Goal: Task Accomplishment & Management: Manage account settings

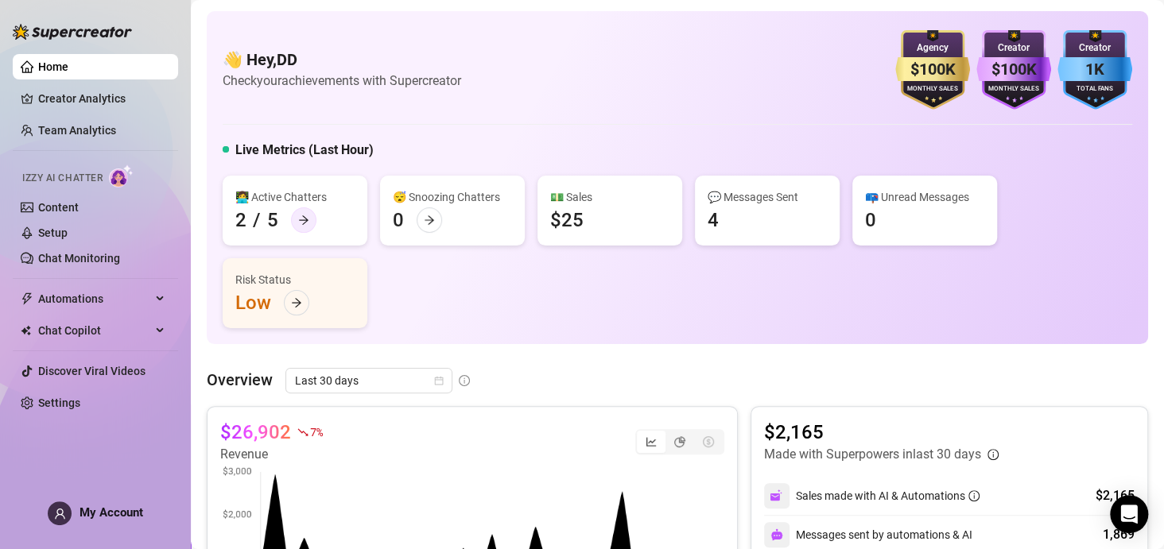
click at [295, 219] on div at bounding box center [303, 219] width 25 height 25
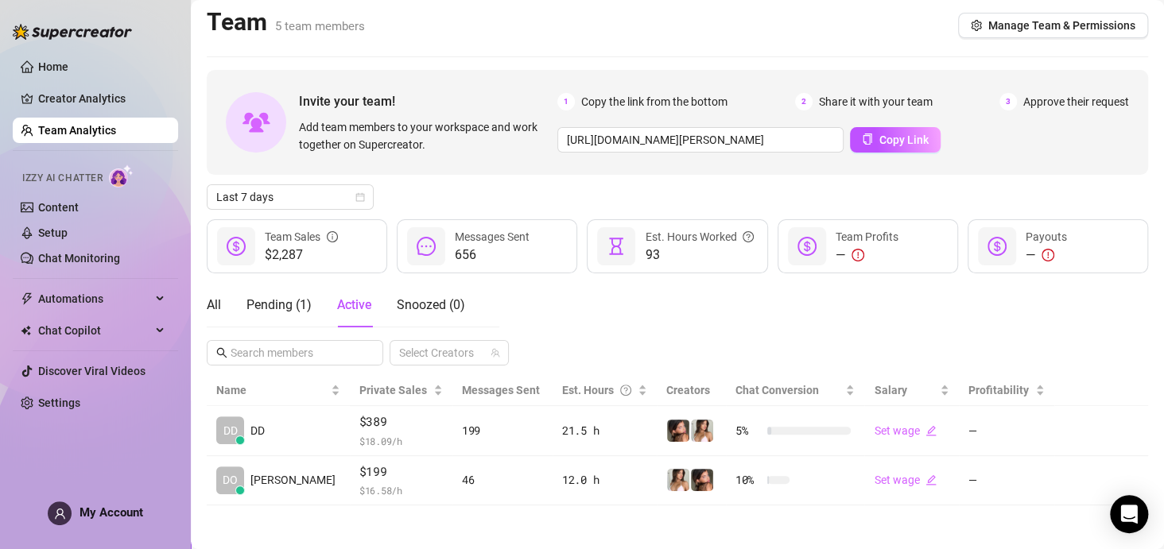
scroll to position [6, 0]
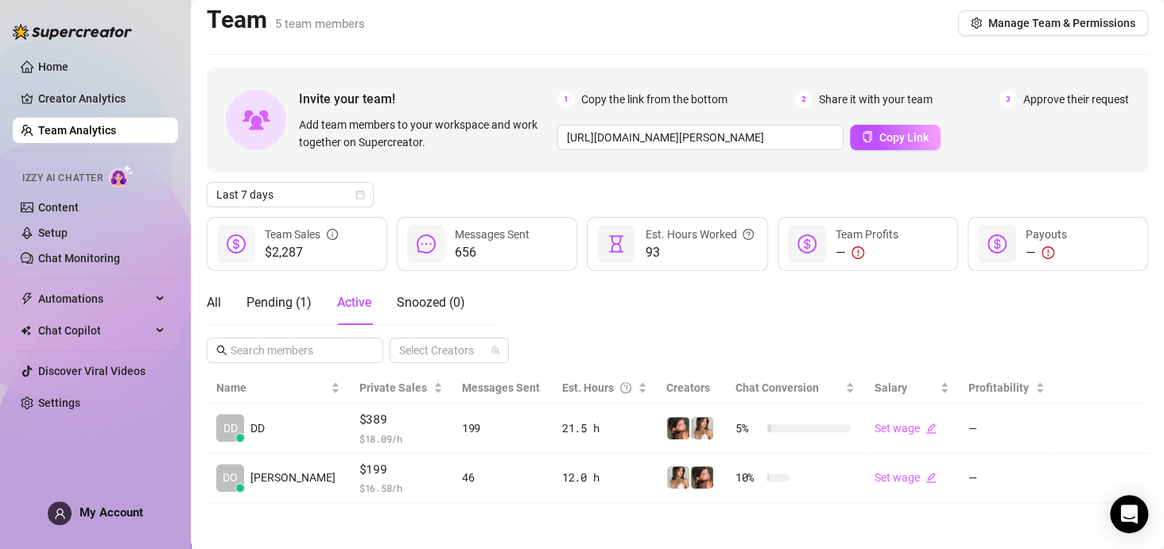
click at [715, 317] on div "All Pending ( 1 ) Active Snoozed ( 0 ) Select Creators" at bounding box center [677, 322] width 941 height 83
click at [92, 98] on link "Creator Analytics" at bounding box center [101, 98] width 127 height 25
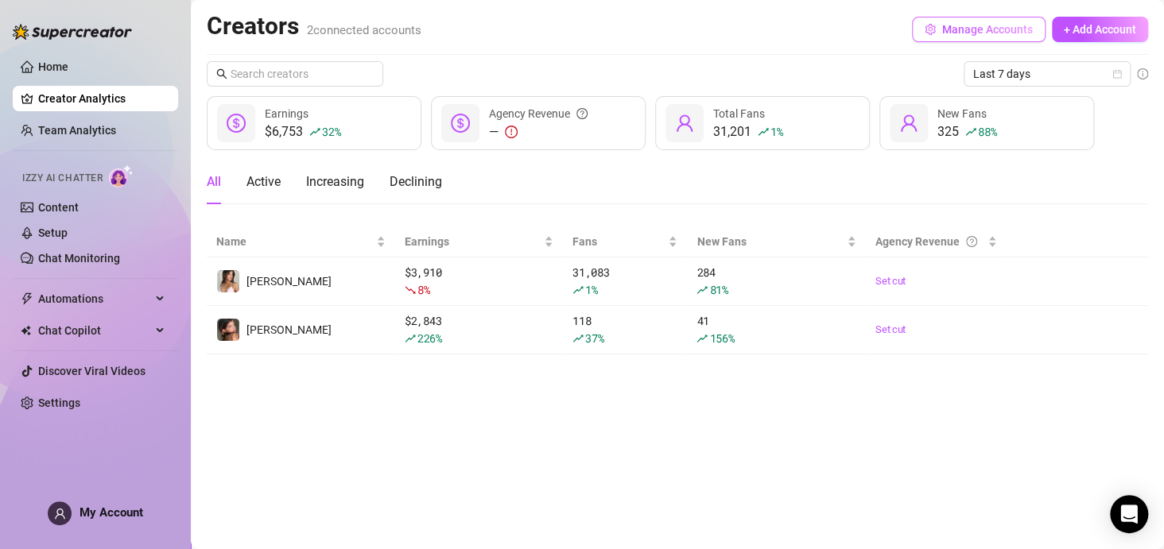
click at [944, 38] on button "Manage Accounts" at bounding box center [979, 29] width 134 height 25
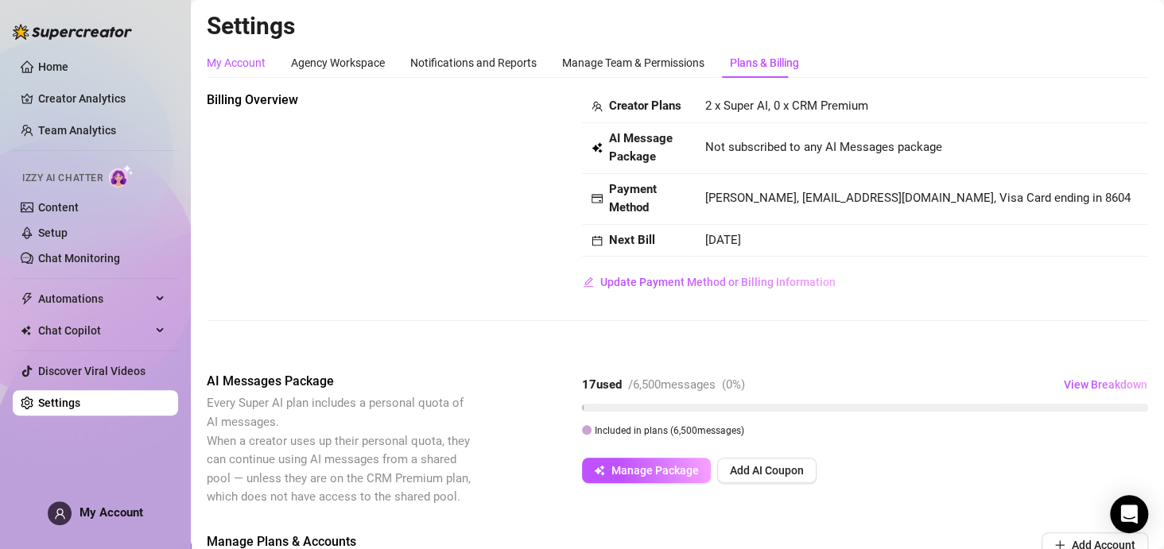
click at [253, 68] on div "My Account" at bounding box center [236, 62] width 59 height 17
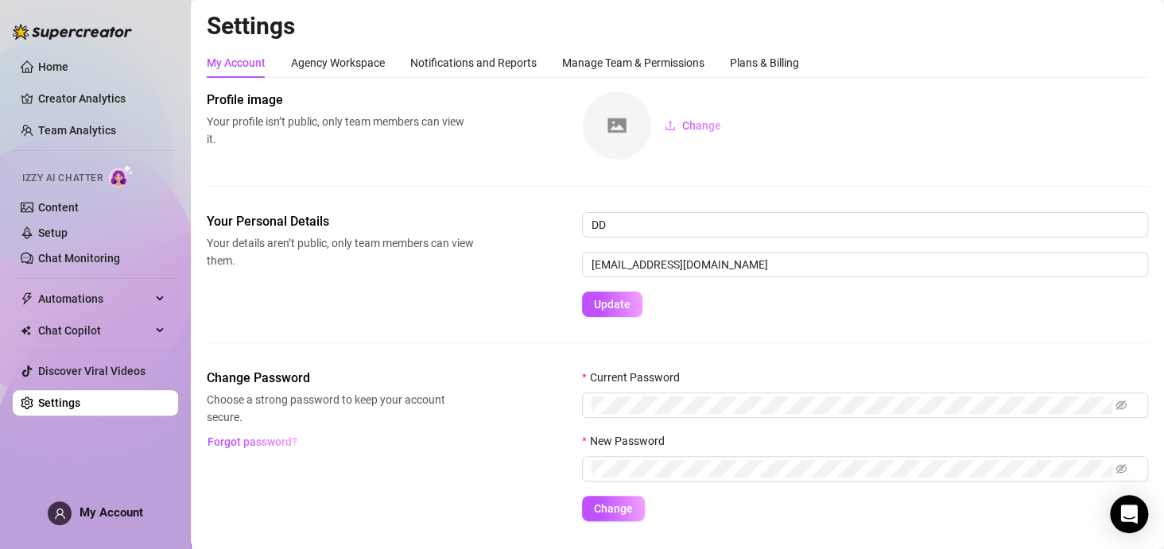
click at [514, 352] on div "Your Personal Details Your details aren’t public, only team members can view th…" at bounding box center [677, 290] width 941 height 157
